Goal: Obtain resource: Download file/media

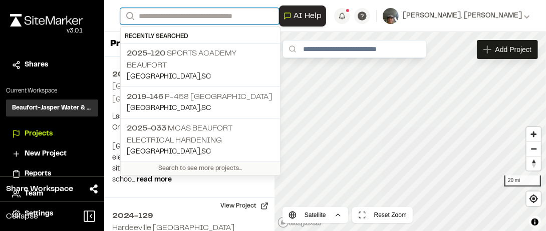
click at [174, 18] on input "Search" at bounding box center [199, 16] width 159 height 17
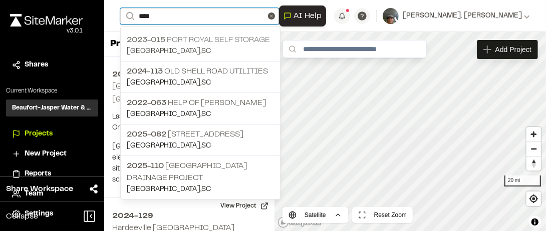
type input "****"
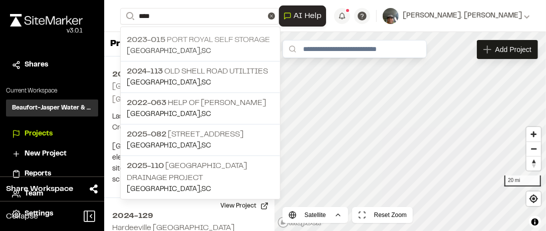
click at [185, 41] on p "2023-015 Port Royal Self Storage" at bounding box center [200, 40] width 147 height 12
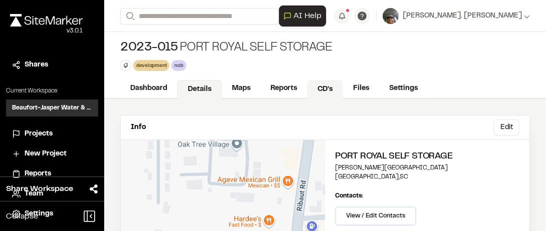
click at [326, 89] on link "CD's" at bounding box center [325, 89] width 36 height 19
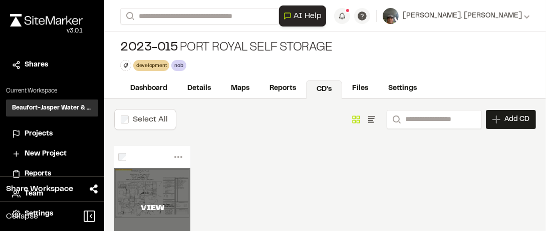
click at [157, 202] on div "VIEW" at bounding box center [152, 208] width 76 height 12
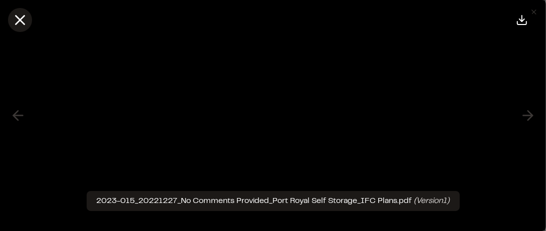
click at [25, 19] on icon at bounding box center [20, 20] width 17 height 17
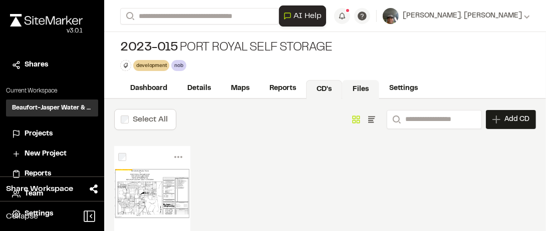
click at [358, 90] on link "Files" at bounding box center [360, 89] width 37 height 19
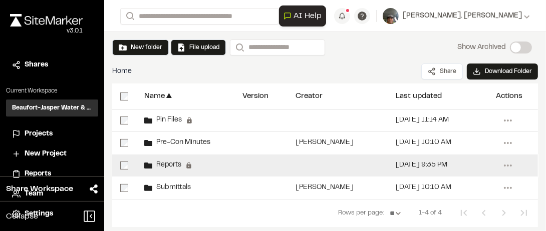
scroll to position [77, 0]
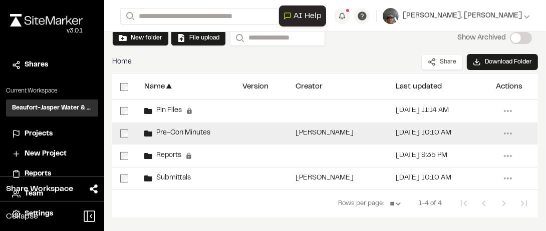
click at [155, 133] on span "Pre-Con Minutes" at bounding box center [181, 133] width 58 height 7
click at [159, 131] on span "Pre-Con Minutes" at bounding box center [181, 133] width 58 height 7
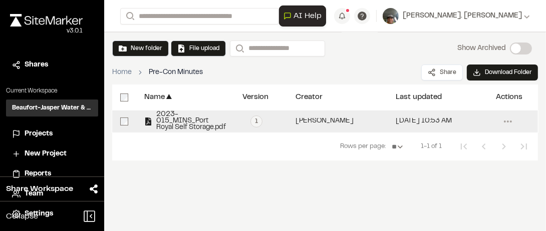
scroll to position [77, 0]
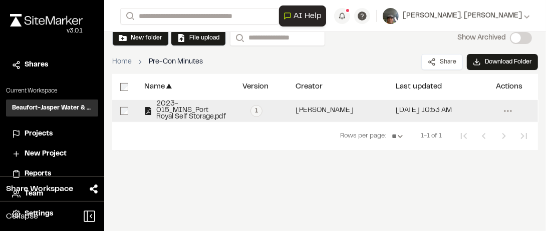
click at [169, 115] on span "2023-015_MINS_Port Royal Self Storage.pdf" at bounding box center [189, 111] width 74 height 20
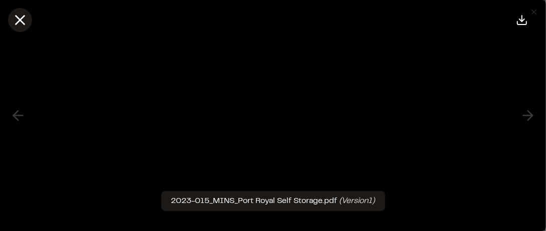
click at [17, 20] on icon at bounding box center [20, 20] width 17 height 17
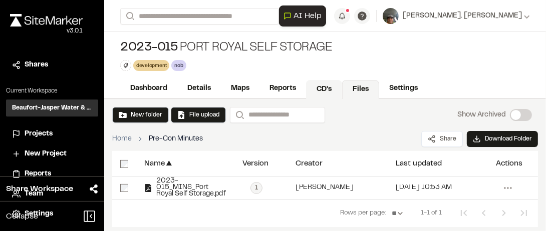
click at [322, 91] on link "CD's" at bounding box center [324, 89] width 36 height 19
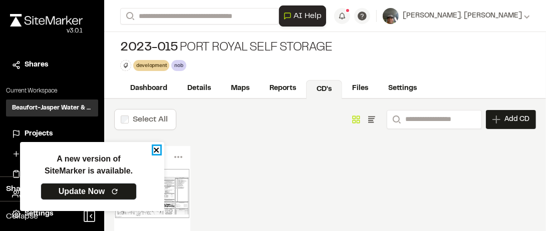
click at [157, 150] on icon "close" at bounding box center [156, 150] width 5 height 5
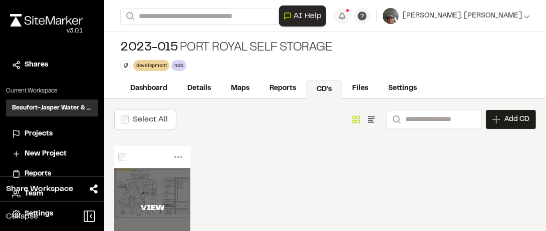
click at [158, 190] on div "VIEW" at bounding box center [152, 208] width 76 height 80
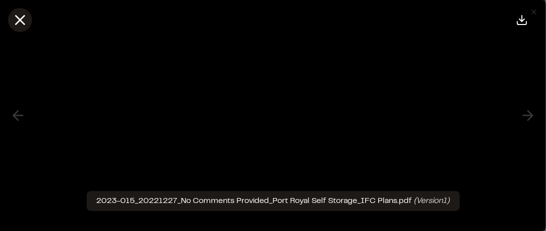
click at [22, 21] on icon at bounding box center [20, 20] width 17 height 17
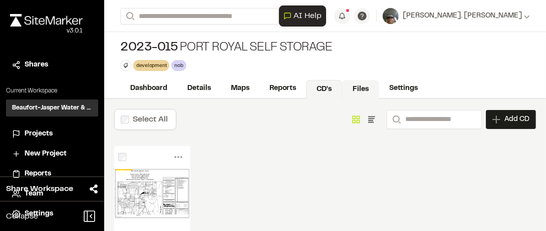
click at [360, 89] on link "Files" at bounding box center [360, 89] width 37 height 19
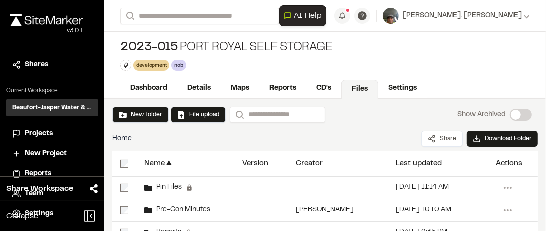
scroll to position [77, 0]
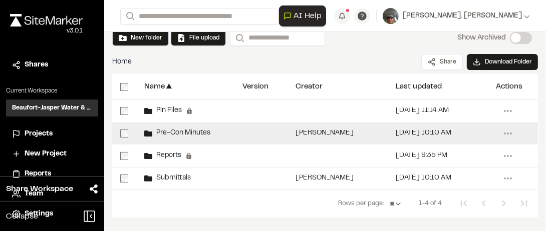
click at [175, 133] on span "Pre-Con Minutes" at bounding box center [181, 133] width 58 height 7
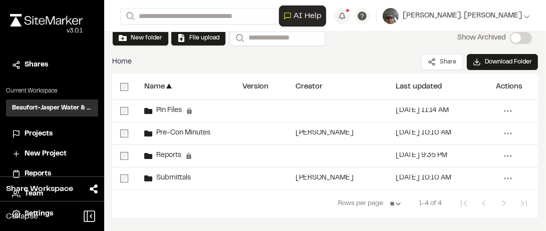
click at [175, 134] on span "Pre-Con Minutes" at bounding box center [181, 133] width 58 height 7
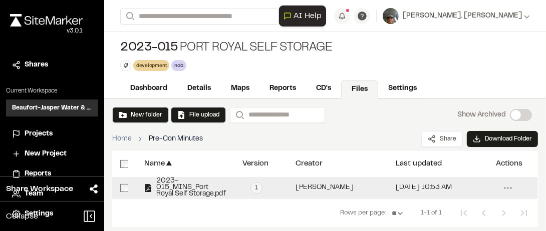
click at [163, 192] on span "2023-015_MINS_Port Royal Self Storage.pdf" at bounding box center [189, 188] width 74 height 20
click at [162, 193] on span "2023-015_MINS_Port Royal Self Storage.pdf" at bounding box center [189, 188] width 74 height 20
click at [177, 187] on span "2023-015_MINS_Port Royal Self Storage.pdf" at bounding box center [189, 188] width 74 height 20
click at [177, 188] on span "2023-015_MINS_Port Royal Self Storage.pdf" at bounding box center [189, 188] width 74 height 20
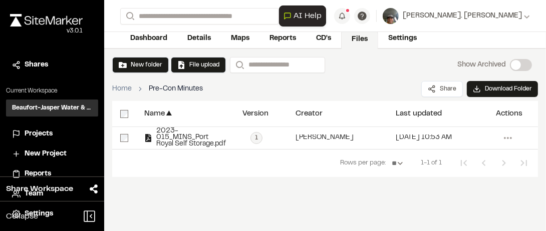
scroll to position [77, 0]
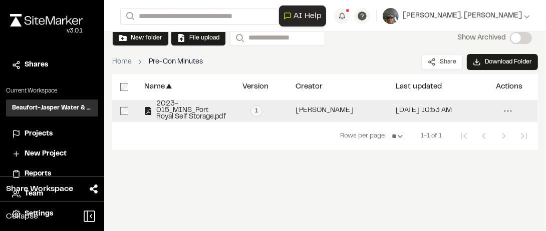
click at [151, 108] on div "2023-015_MINS_Port Royal Self Storage.pdf" at bounding box center [185, 111] width 82 height 20
click at [199, 112] on span "2023-015_MINS_Port Royal Self Storage.pdf" at bounding box center [189, 111] width 74 height 20
